Goal: Task Accomplishment & Management: Use online tool/utility

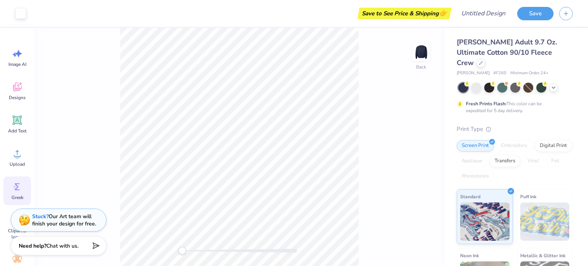
click at [23, 195] on span "Greek" at bounding box center [17, 198] width 12 height 6
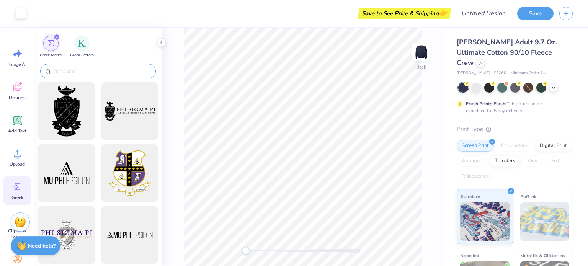
click at [108, 71] on input "text" at bounding box center [102, 71] width 98 height 8
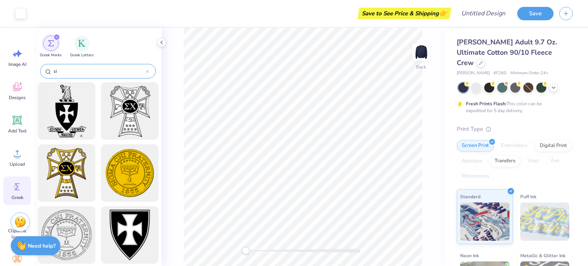
type input "s"
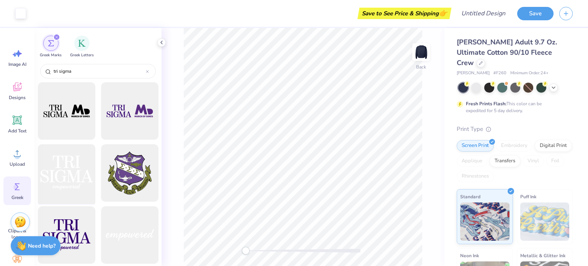
type input "tri sigma"
click at [78, 161] on div at bounding box center [66, 173] width 63 height 63
click at [147, 66] on div "tri sigma" at bounding box center [98, 71] width 116 height 15
click at [150, 69] on div "tri sigma" at bounding box center [98, 71] width 116 height 15
click at [145, 69] on input "tri sigma" at bounding box center [99, 71] width 93 height 8
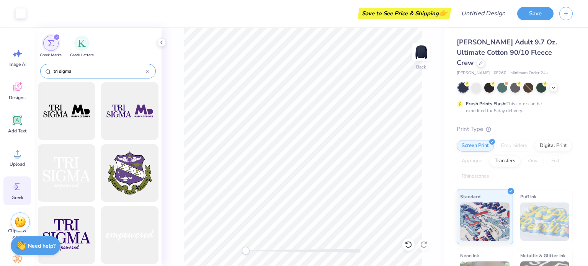
click at [147, 71] on icon at bounding box center [147, 71] width 3 height 3
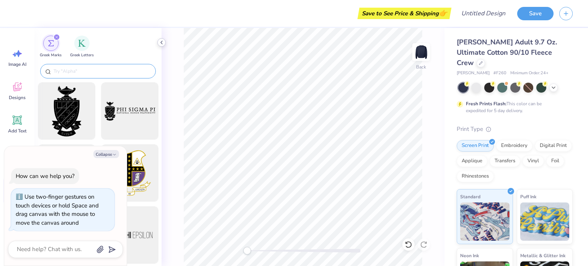
click at [161, 41] on polyline at bounding box center [162, 42] width 2 height 3
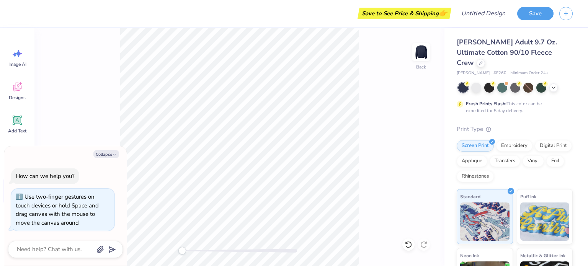
type textarea "x"
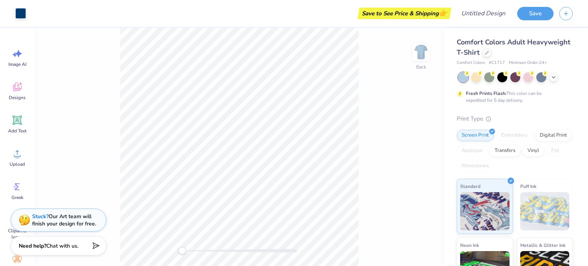
drag, startPoint x: 97, startPoint y: 2, endPoint x: 50, endPoint y: 21, distance: 50.8
click at [50, 21] on div "Save to See Price & Shipping 👉" at bounding box center [241, 13] width 418 height 27
click at [20, 17] on div at bounding box center [20, 12] width 11 height 11
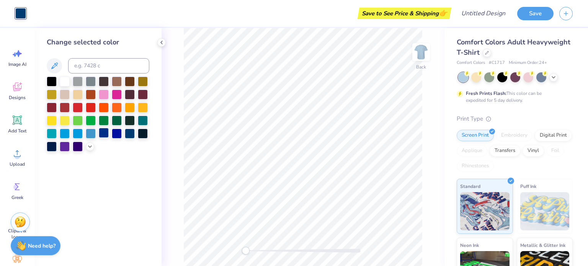
click at [106, 134] on div at bounding box center [104, 133] width 10 height 10
click at [123, 134] on div at bounding box center [98, 114] width 103 height 75
click at [125, 134] on div at bounding box center [130, 133] width 10 height 10
click at [126, 134] on div at bounding box center [130, 133] width 10 height 10
click at [80, 146] on div at bounding box center [78, 146] width 10 height 10
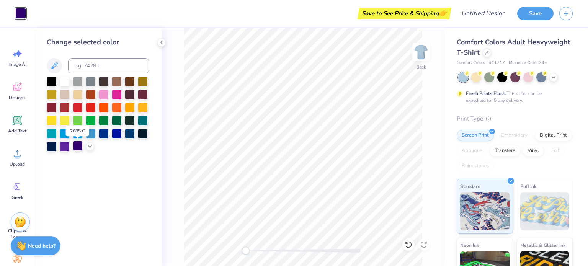
click at [80, 149] on div at bounding box center [78, 146] width 10 height 10
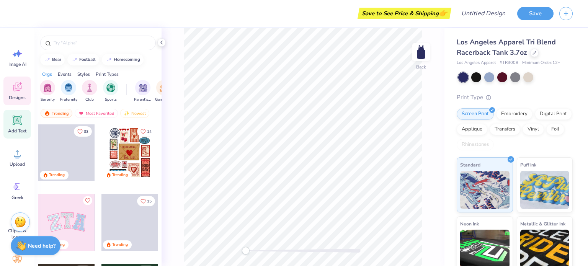
click at [21, 112] on div "Add Text" at bounding box center [17, 124] width 28 height 29
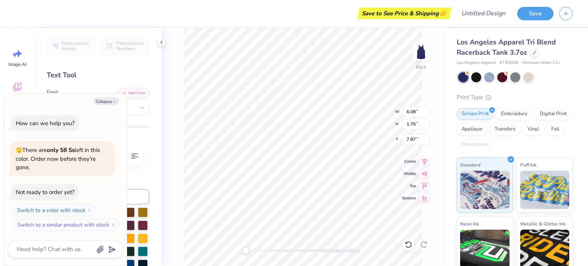
type textarea "x"
type textarea "TEtXT"
type textarea "x"
type textarea "TEtrXT"
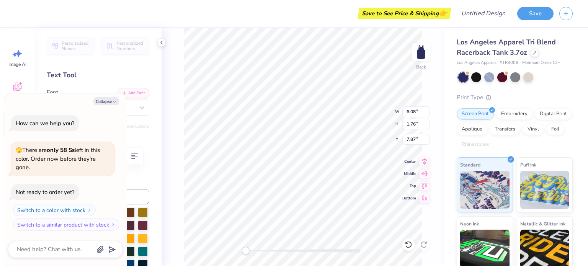
type textarea "x"
type textarea "TEtrXT"
type textarea "x"
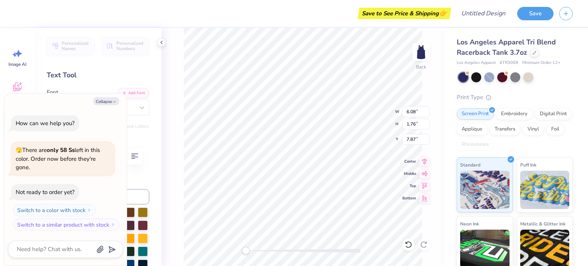
type textarea "TEtrX"
type textarea "x"
type textarea "TEtr"
type textarea "x"
type textarea "TEt"
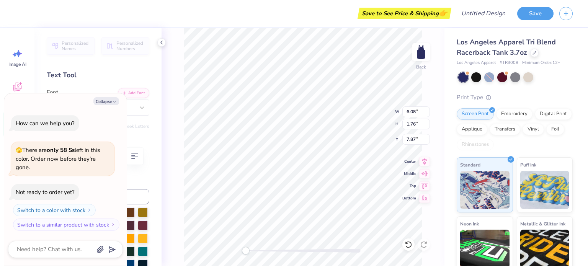
type textarea "x"
type textarea "TE"
type textarea "x"
type textarea "T"
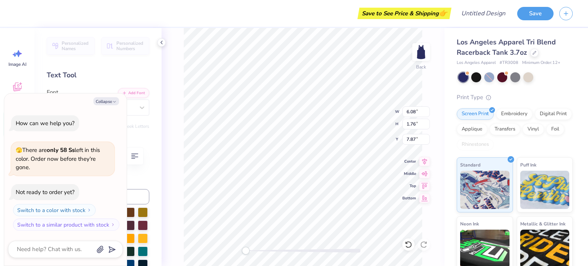
type textarea "x"
type textarea "T"
type textarea "x"
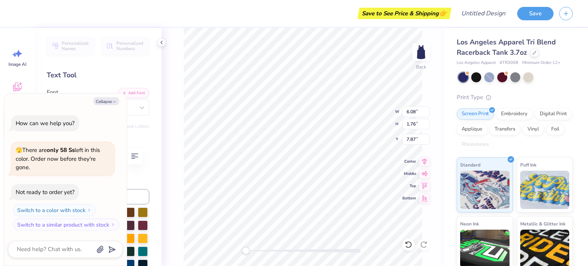
type textarea "Tri"
type textarea "x"
type textarea "Tri"
type textarea "x"
type textarea "Tri"
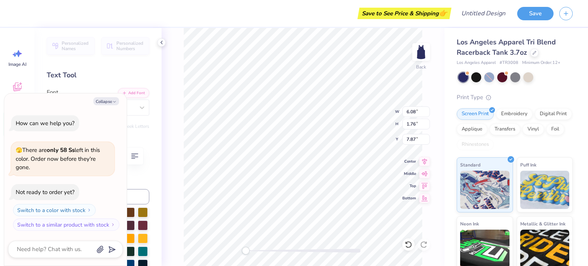
type textarea "x"
type textarea "Tr"
type textarea "x"
type textarea "T"
type textarea "x"
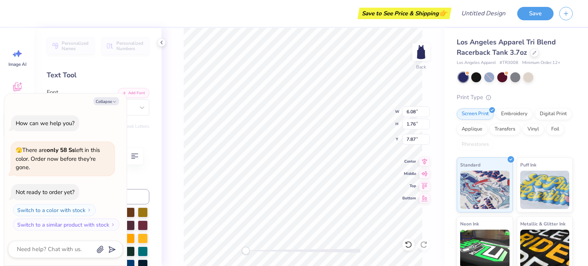
type textarea "TS"
type textarea "x"
type textarea "T"
type textarea "x"
type textarea "TR"
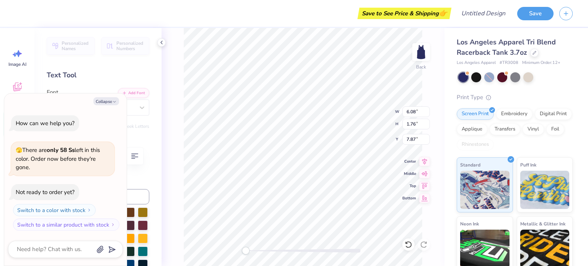
type textarea "x"
type textarea "TRI"
type textarea "x"
type textarea "TRI S"
type textarea "x"
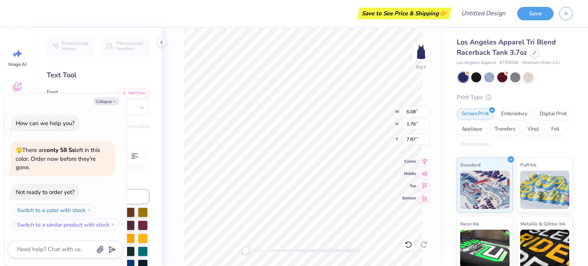
type textarea "TRI SIG"
type textarea "x"
type textarea "TRI SIGM"
type textarea "x"
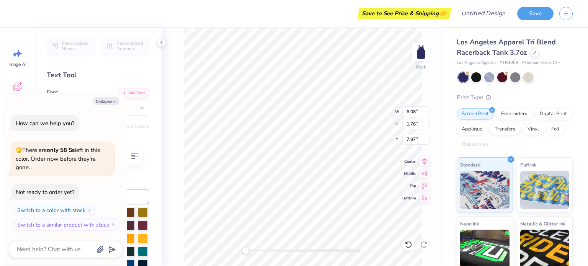
type textarea "TRI SIGMA"
click at [83, 111] on div "How can we help you? 🫣 There are only 58 Ss left in this color. Order now befor…" at bounding box center [65, 173] width 115 height 128
click at [101, 105] on button "Collapse" at bounding box center [106, 101] width 26 height 8
type textarea "x"
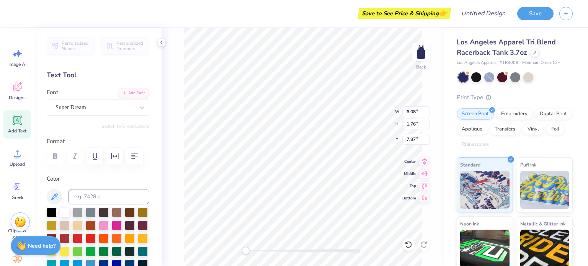
scroll to position [6, 1]
click at [110, 110] on div "Super Dream" at bounding box center [95, 107] width 80 height 12
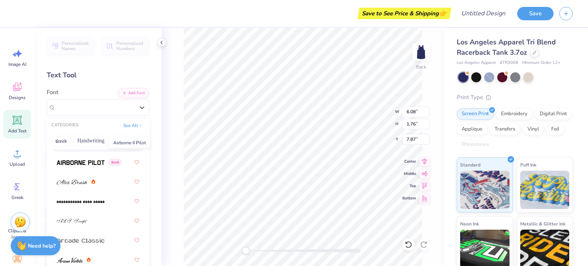
scroll to position [245, 0]
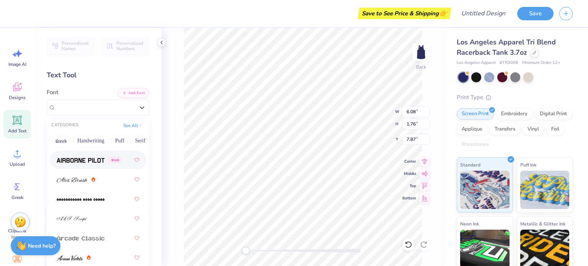
click at [79, 160] on img at bounding box center [81, 160] width 48 height 5
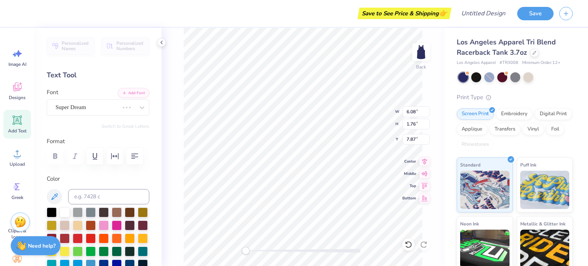
scroll to position [6, 2]
click at [88, 108] on div "Airborne Pilot Greek" at bounding box center [95, 107] width 80 height 12
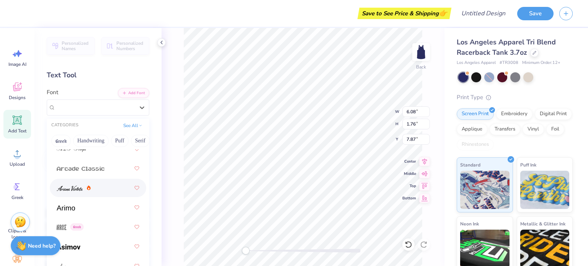
scroll to position [310, 0]
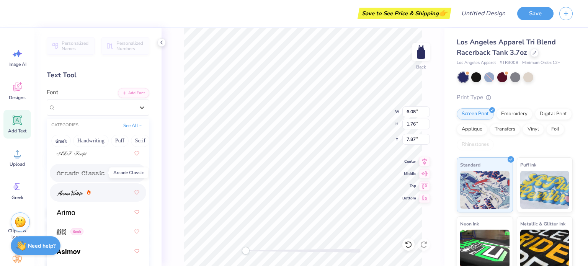
click at [93, 172] on img at bounding box center [81, 173] width 48 height 5
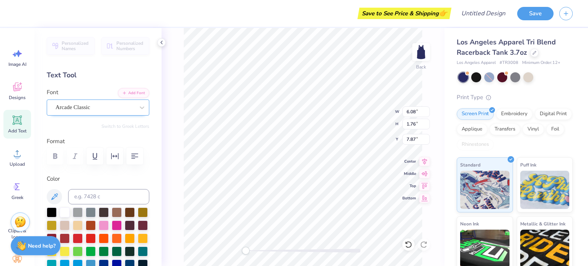
click at [126, 107] on div "Arcade Classic" at bounding box center [95, 107] width 80 height 12
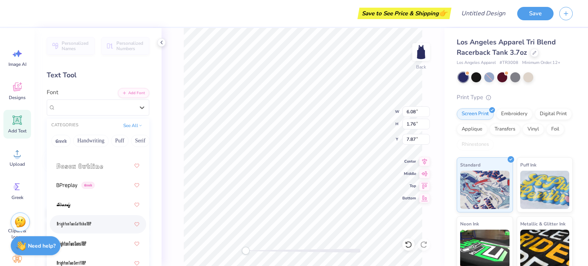
scroll to position [752, 0]
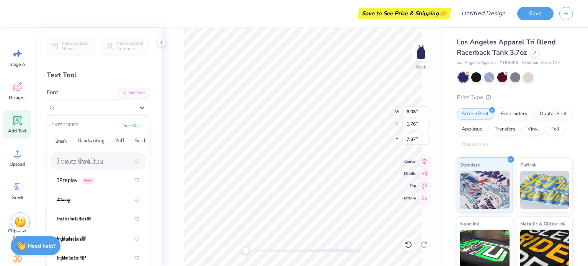
click at [77, 164] on span at bounding box center [80, 161] width 46 height 8
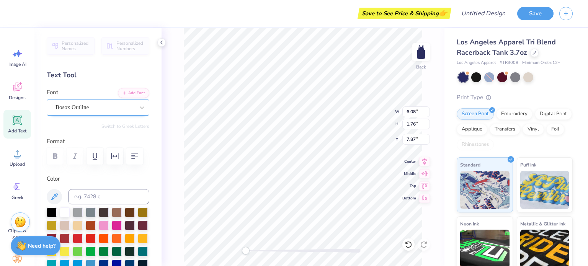
click at [118, 111] on div "Bosox Outline" at bounding box center [95, 107] width 80 height 12
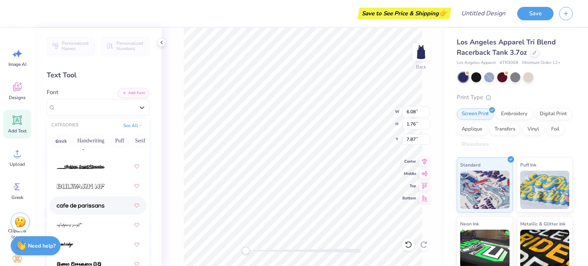
scroll to position [1040, 0]
click at [95, 186] on img at bounding box center [81, 185] width 48 height 5
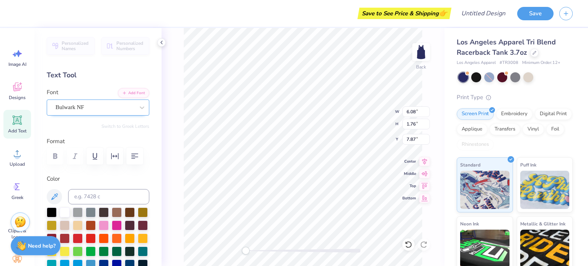
click at [115, 109] on div "Bulwark NF" at bounding box center [95, 107] width 80 height 12
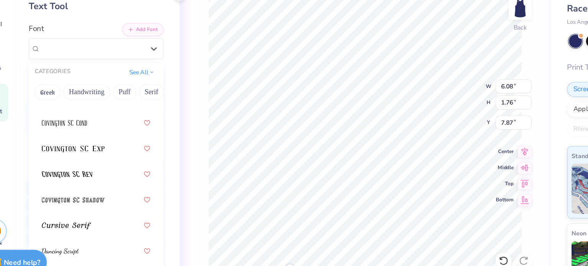
scroll to position [1746, 0]
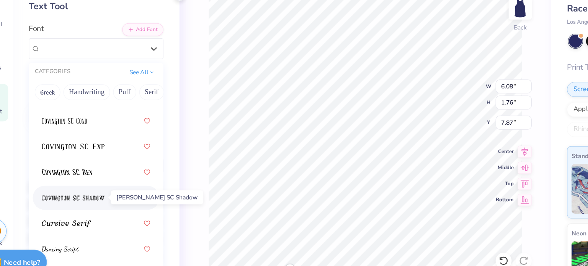
click at [102, 193] on span at bounding box center [81, 197] width 48 height 8
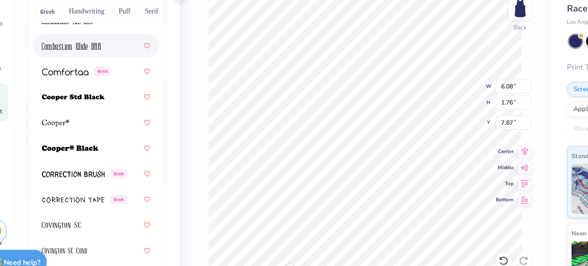
scroll to position [1591, 0]
